Goal: Task Accomplishment & Management: Manage account settings

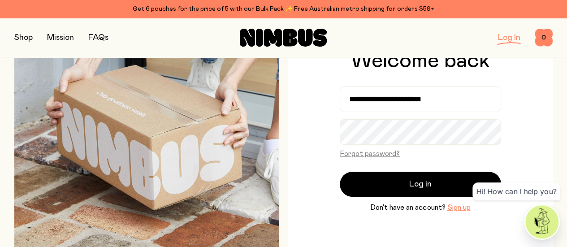
scroll to position [68, 0]
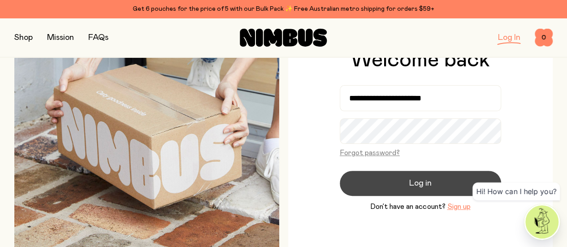
click at [409, 186] on span "Log in" at bounding box center [420, 183] width 22 height 13
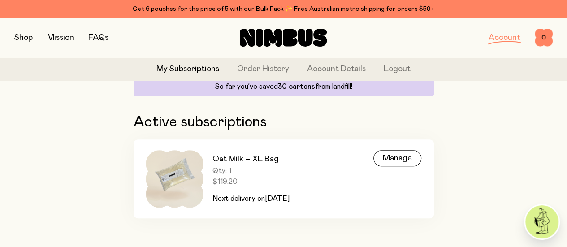
scroll to position [100, 0]
click at [399, 155] on div "Manage" at bounding box center [397, 158] width 48 height 16
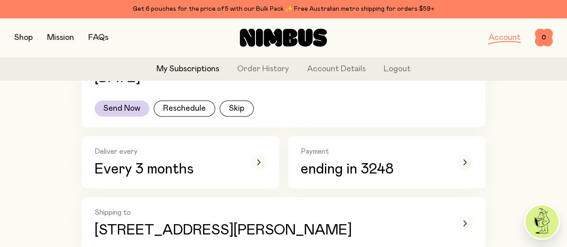
scroll to position [153, 0]
click at [187, 116] on button "Reschedule" at bounding box center [184, 108] width 61 height 16
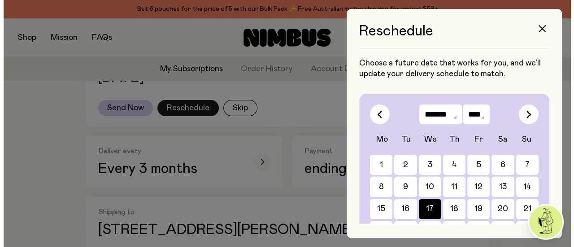
scroll to position [0, 0]
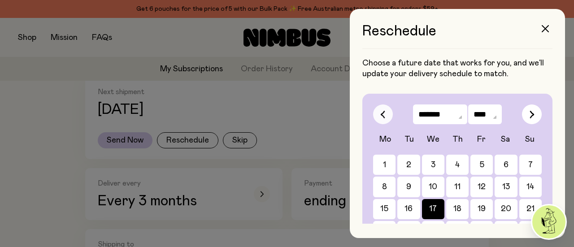
click at [381, 115] on icon "button" at bounding box center [383, 114] width 4 height 7
select select "*"
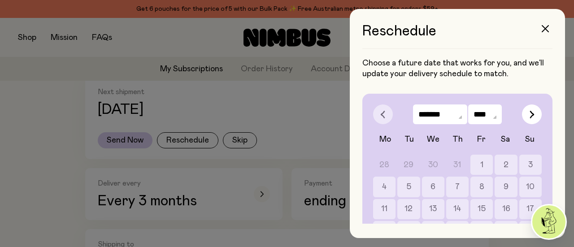
scroll to position [87, 0]
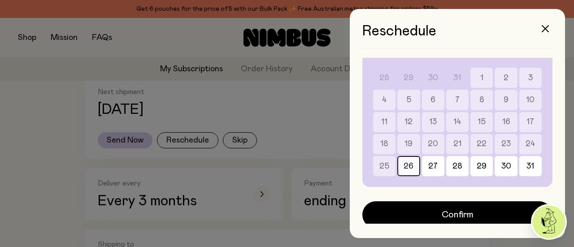
click at [470, 165] on button "26" at bounding box center [481, 166] width 22 height 20
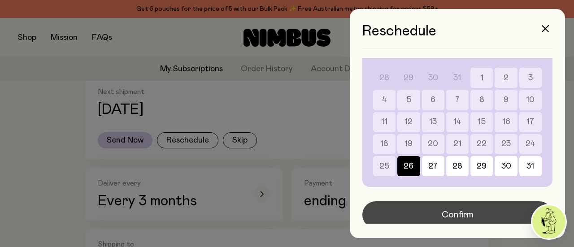
click at [458, 215] on span "Confirm" at bounding box center [457, 214] width 32 height 13
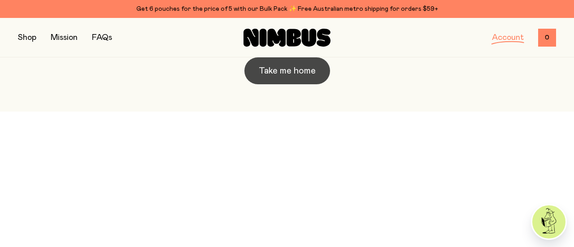
click at [283, 73] on button "Take me home" at bounding box center [287, 70] width 86 height 27
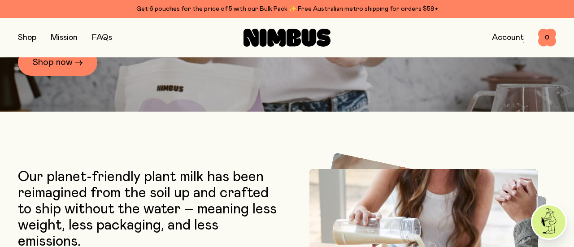
click at [498, 35] on link "Account" at bounding box center [508, 38] width 32 height 8
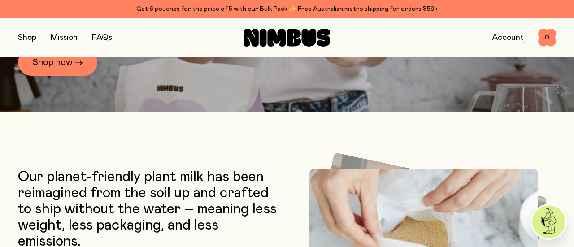
click at [504, 41] on link "Account" at bounding box center [508, 38] width 32 height 8
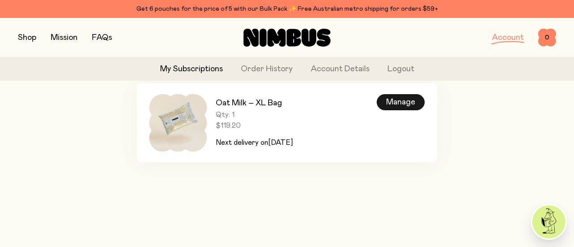
click at [407, 99] on div "Manage" at bounding box center [400, 102] width 48 height 16
click at [394, 103] on div "Manage" at bounding box center [400, 102] width 48 height 16
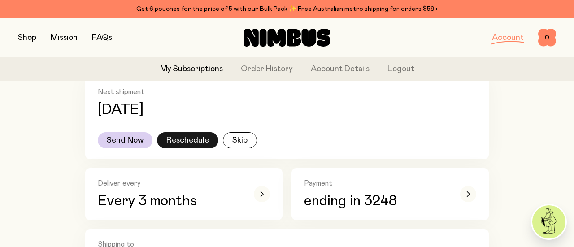
click at [182, 140] on button "Reschedule" at bounding box center [187, 140] width 61 height 16
select select "*"
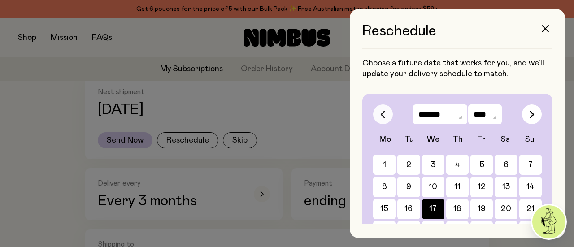
click at [381, 122] on button "button" at bounding box center [383, 114] width 20 height 20
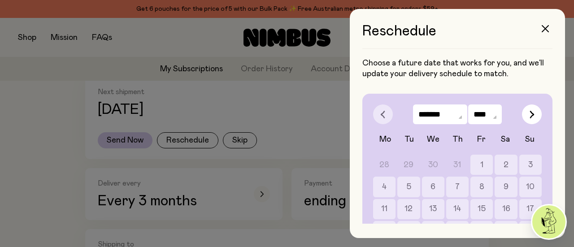
scroll to position [87, 0]
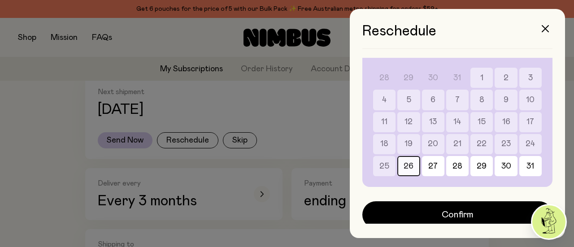
click at [470, 161] on button "26" at bounding box center [481, 166] width 22 height 20
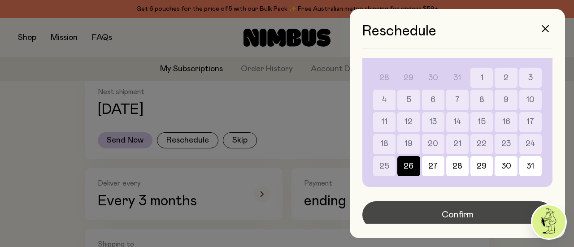
click at [441, 211] on span "Confirm" at bounding box center [457, 214] width 32 height 13
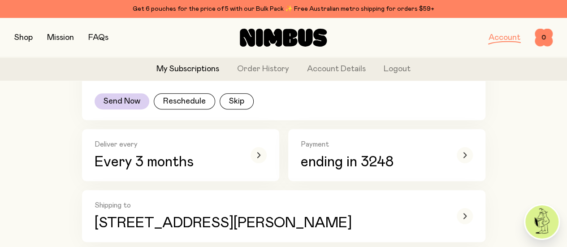
scroll to position [160, 0]
click at [257, 157] on icon "button" at bounding box center [258, 154] width 3 height 5
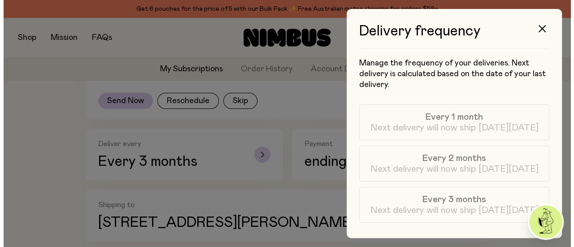
scroll to position [0, 0]
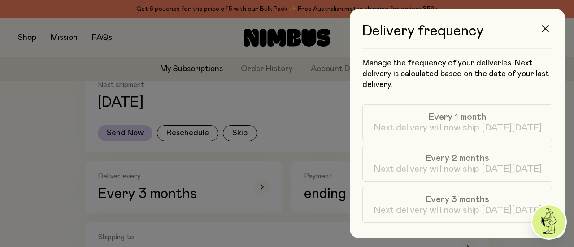
click at [544, 29] on icon "button" at bounding box center [544, 28] width 7 height 7
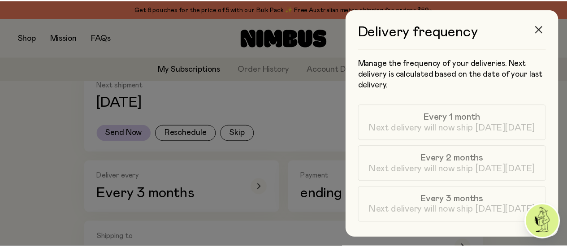
scroll to position [160, 0]
